Goal: Task Accomplishment & Management: Use online tool/utility

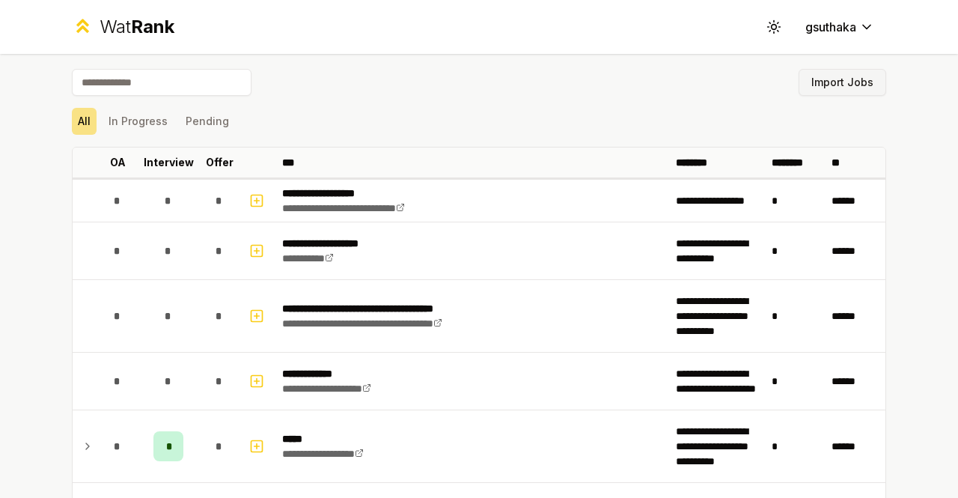
click at [848, 83] on button "Import Jobs" at bounding box center [843, 82] width 88 height 27
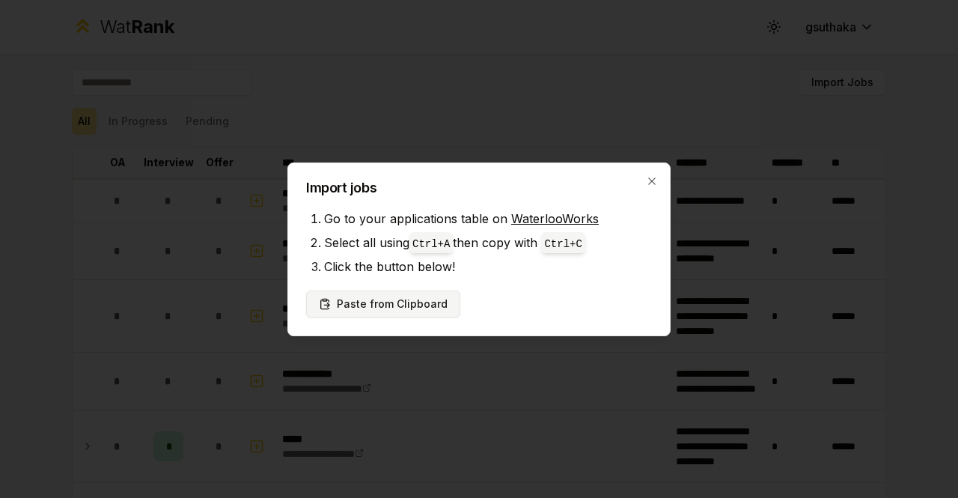
click at [418, 300] on button "Paste from Clipboard" at bounding box center [383, 303] width 154 height 27
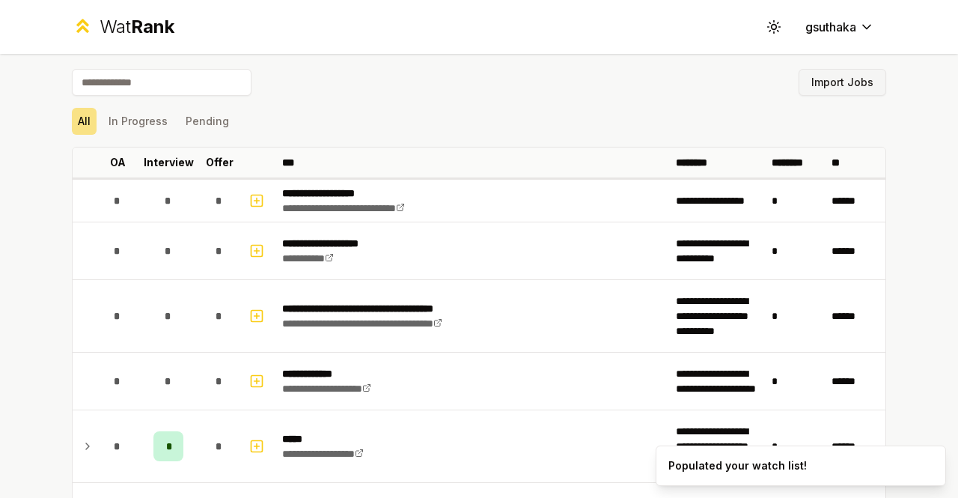
click at [842, 74] on button "Import Jobs" at bounding box center [843, 82] width 88 height 27
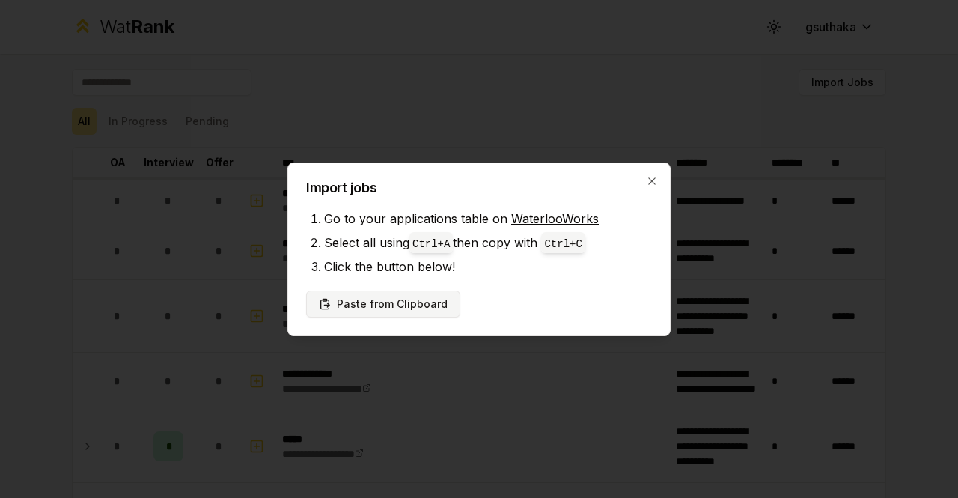
click at [391, 297] on button "Paste from Clipboard" at bounding box center [383, 303] width 154 height 27
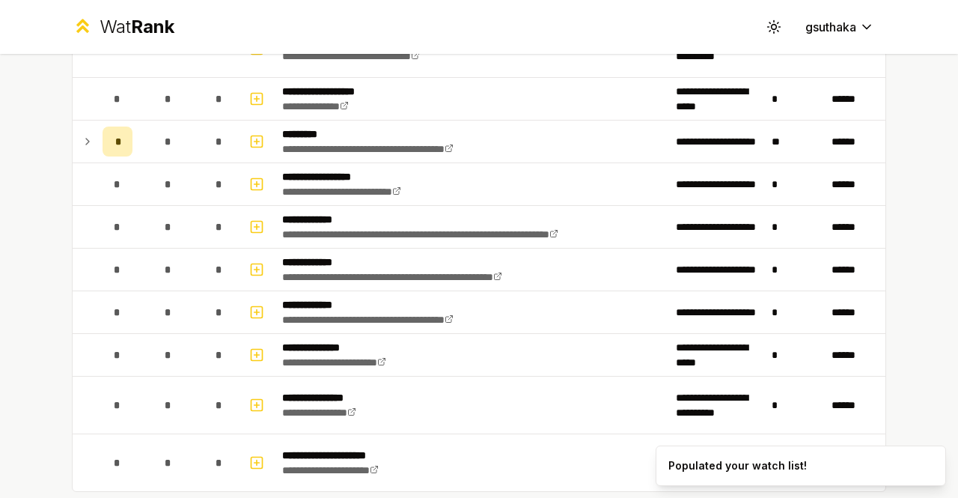
scroll to position [2485, 0]
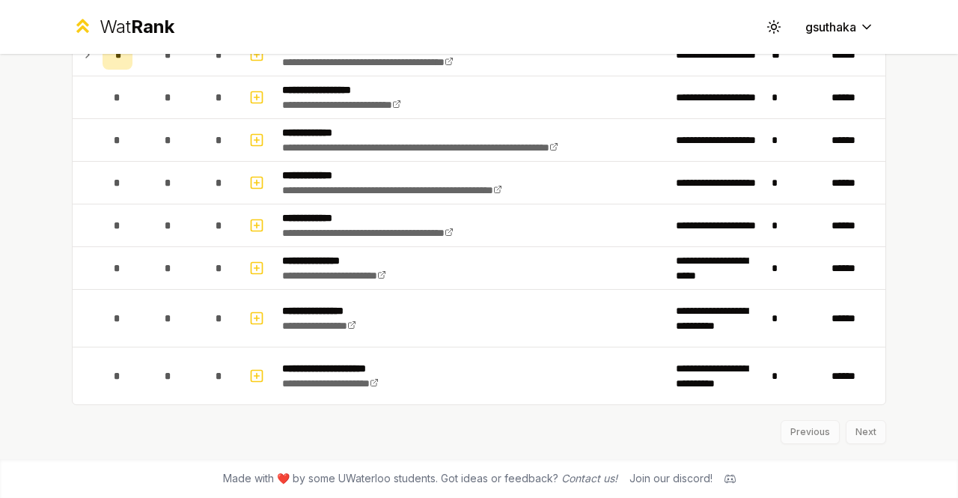
click at [861, 429] on div "Previous Next" at bounding box center [479, 424] width 814 height 39
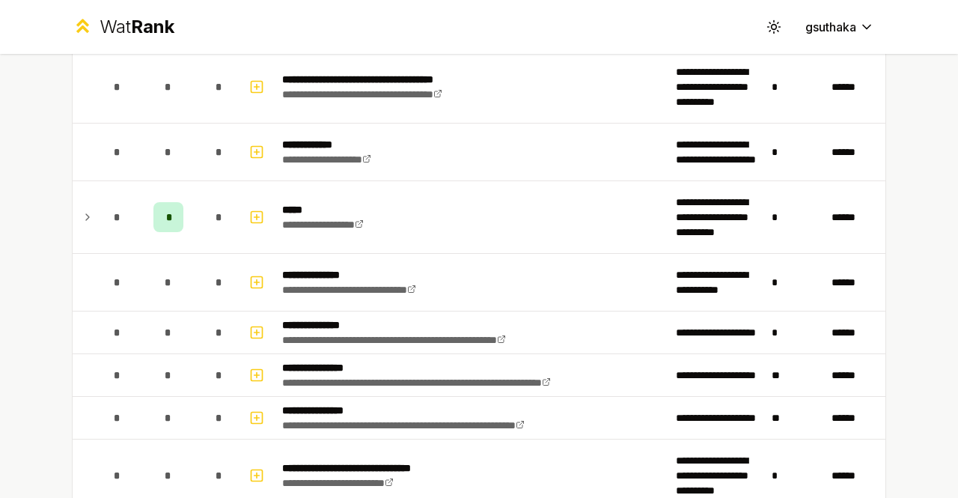
scroll to position [0, 0]
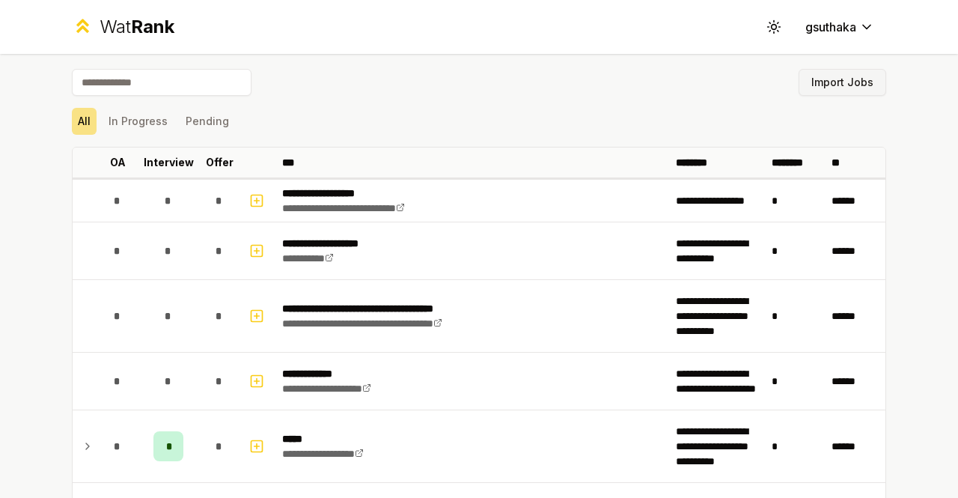
click at [817, 81] on button "Import Jobs" at bounding box center [843, 82] width 88 height 27
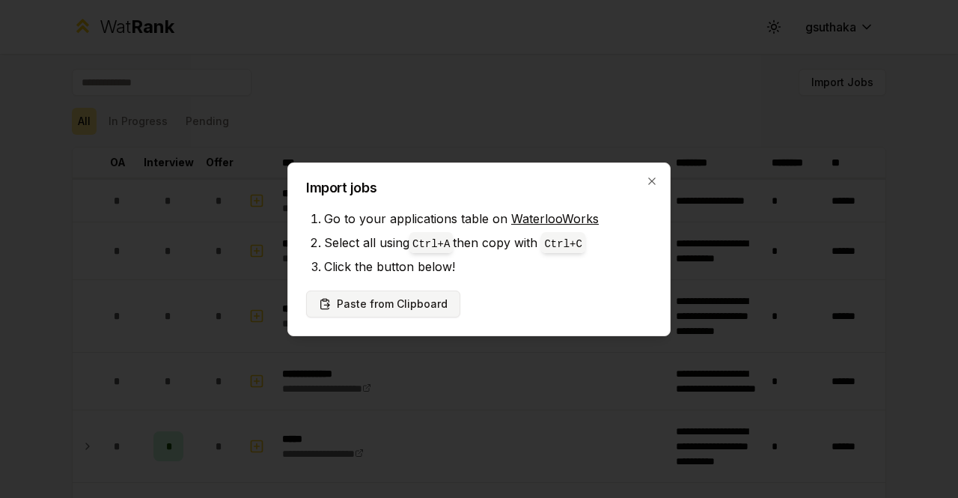
click at [433, 298] on button "Paste from Clipboard" at bounding box center [383, 303] width 154 height 27
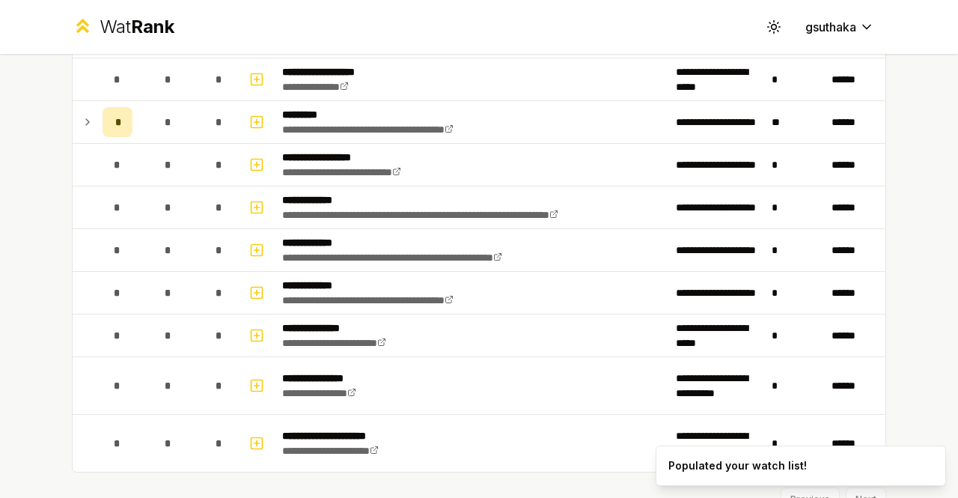
scroll to position [2485, 0]
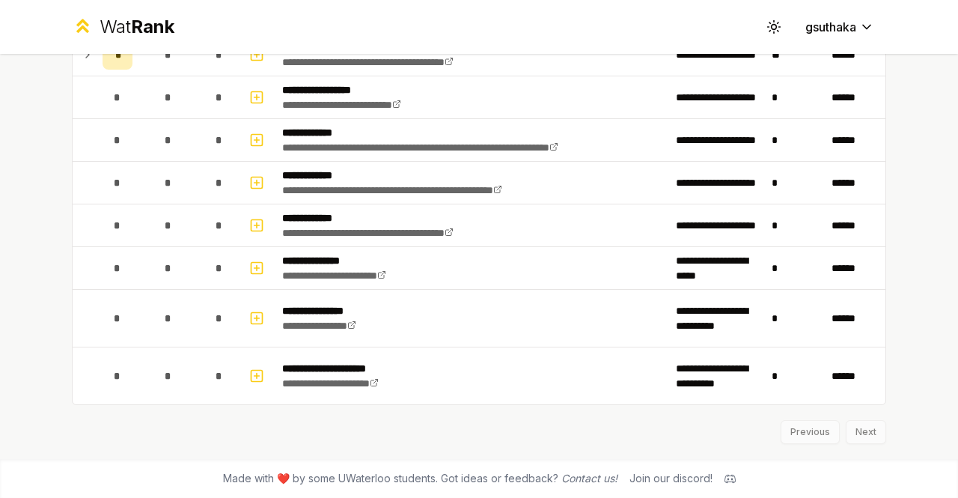
click at [796, 429] on div "Previous Next" at bounding box center [479, 424] width 814 height 39
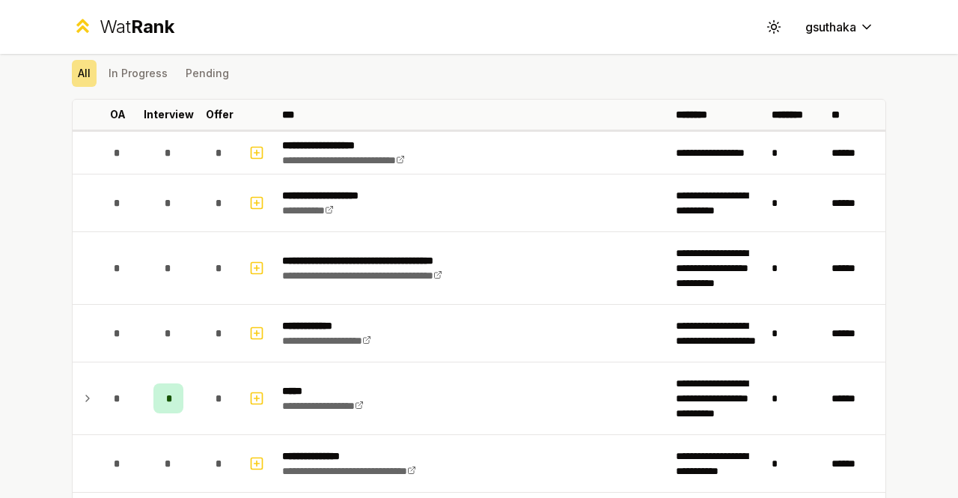
scroll to position [0, 0]
